Goal: Communication & Community: Ask a question

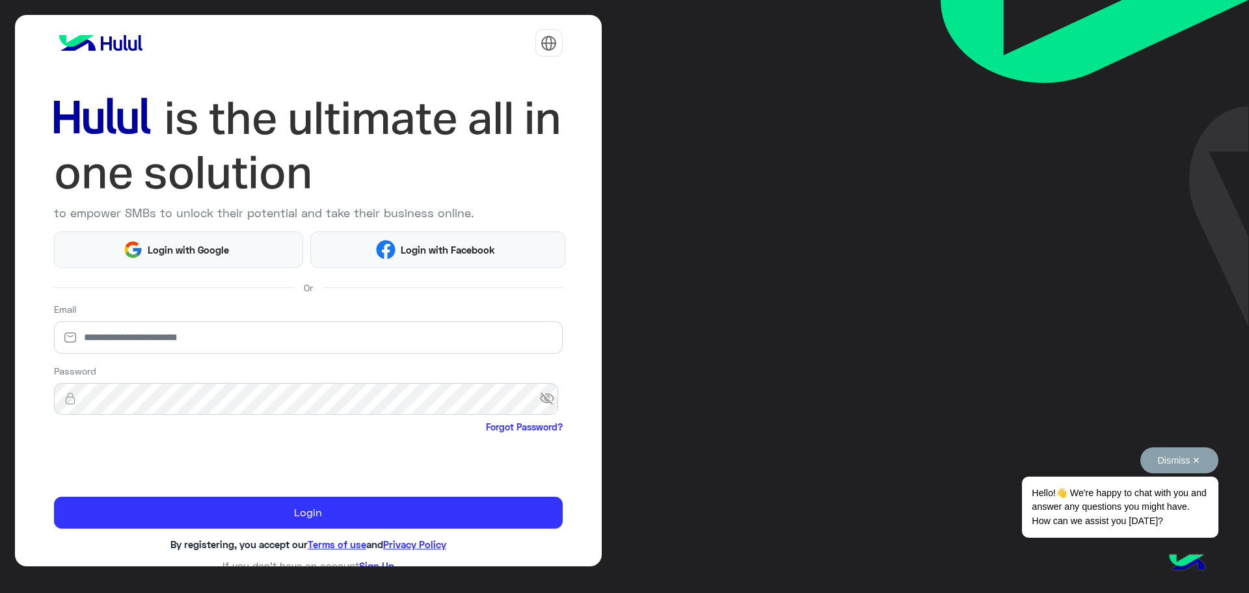
click at [1183, 458] on button "Dismiss ✕" at bounding box center [1179, 460] width 78 height 26
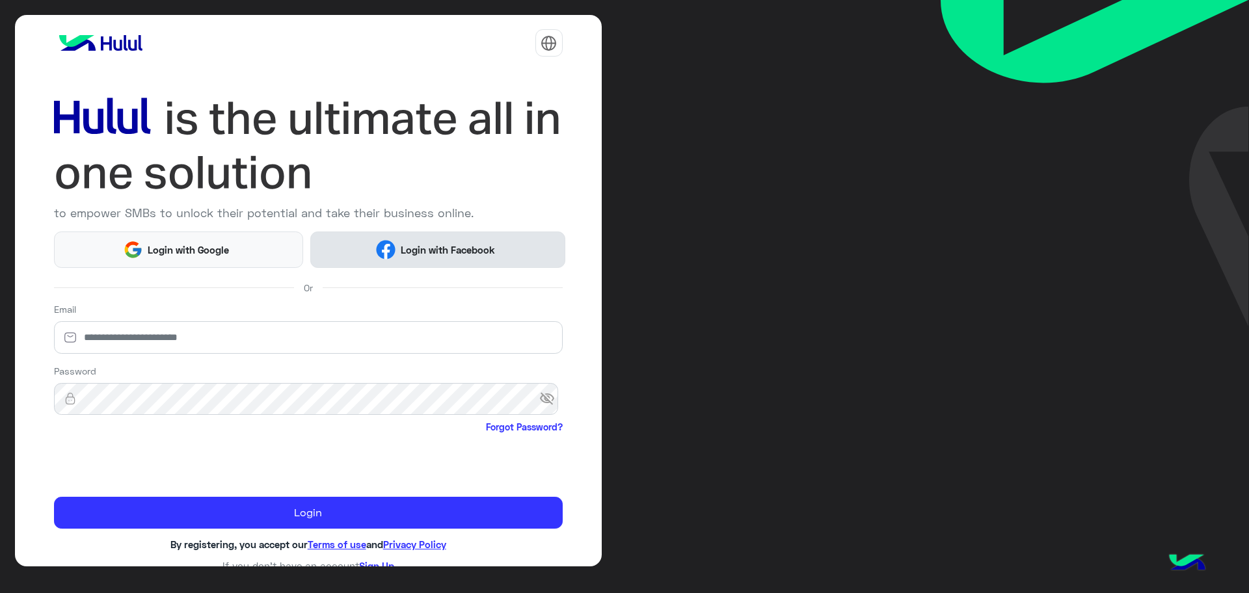
click at [414, 246] on span "Login with Facebook" at bounding box center [447, 250] width 104 height 15
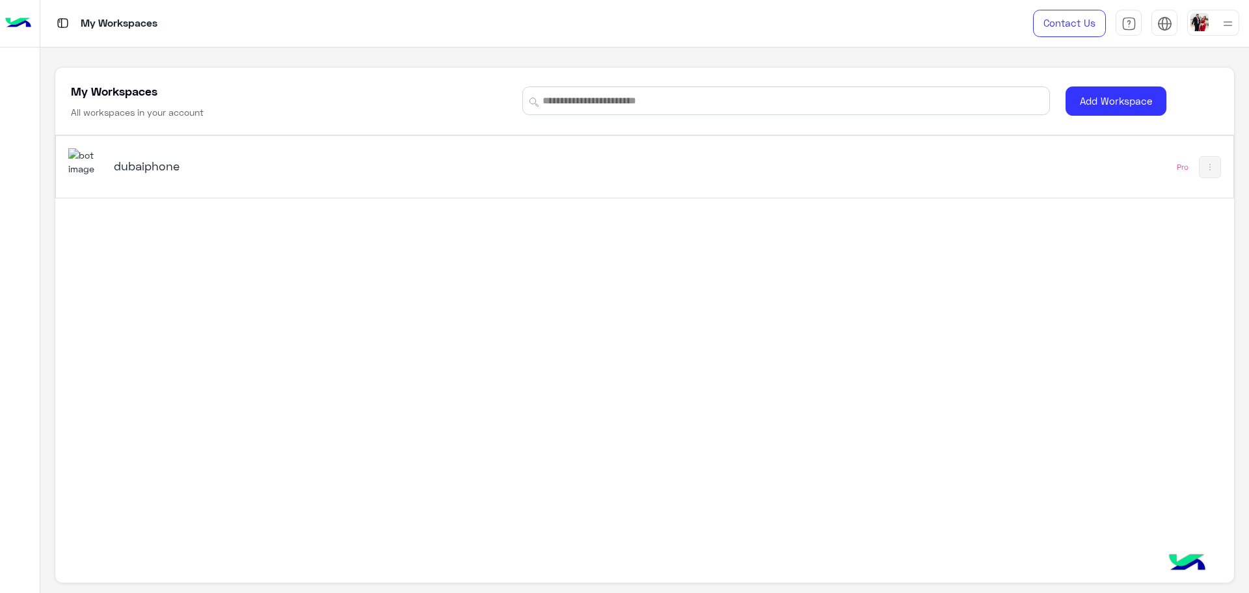
click at [245, 191] on div "dubaiphone Pro" at bounding box center [644, 167] width 1176 height 62
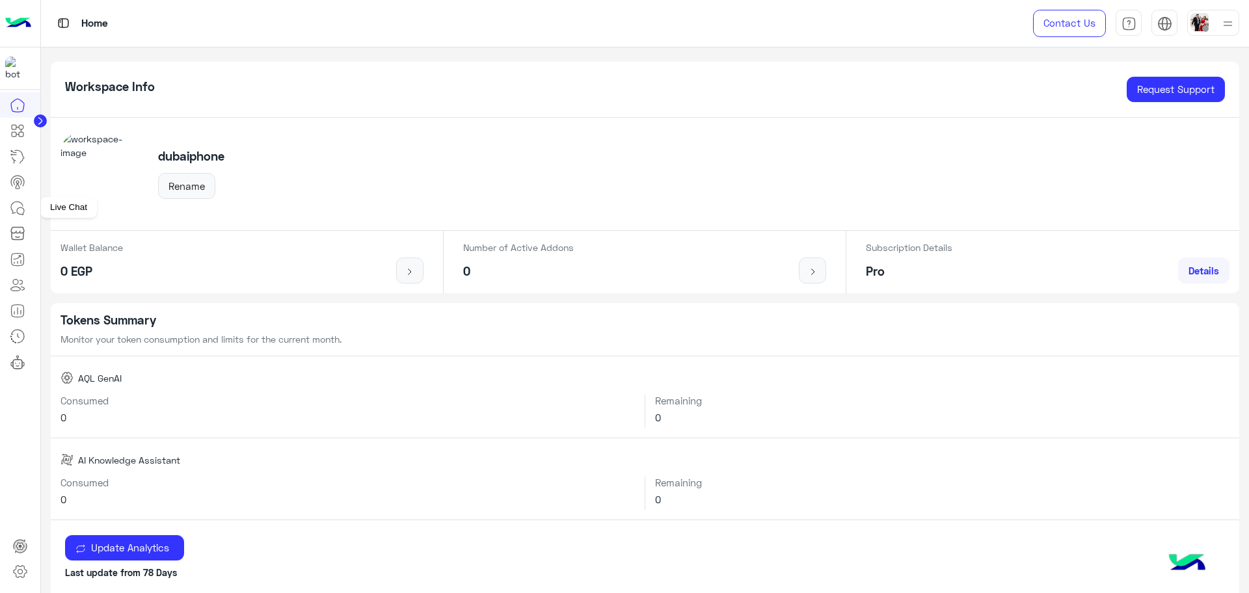
click at [30, 212] on link at bounding box center [17, 208] width 35 height 26
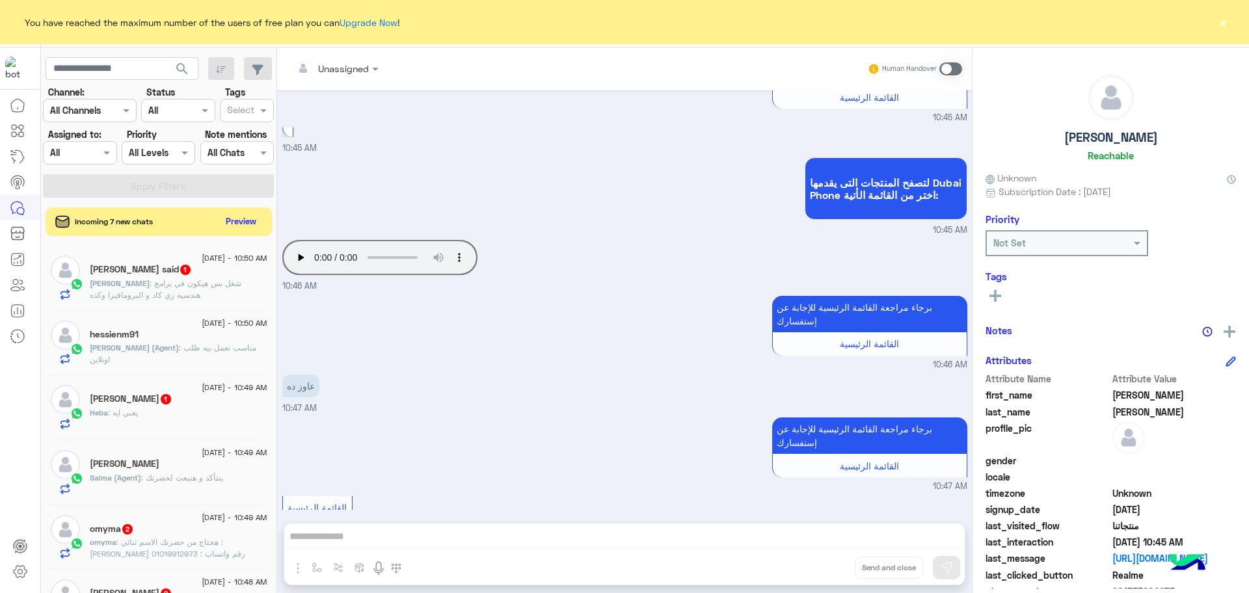
scroll to position [1793, 0]
